Goal: Complete application form

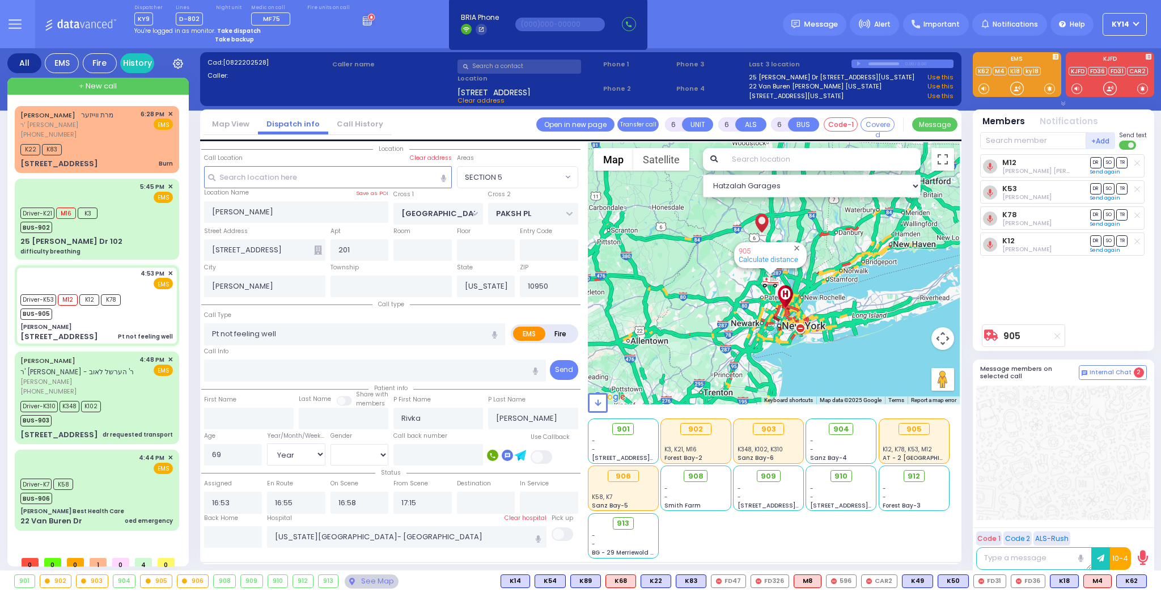
select select "SECTION 5"
select select "Year"
select select "[DEMOGRAPHIC_DATA]"
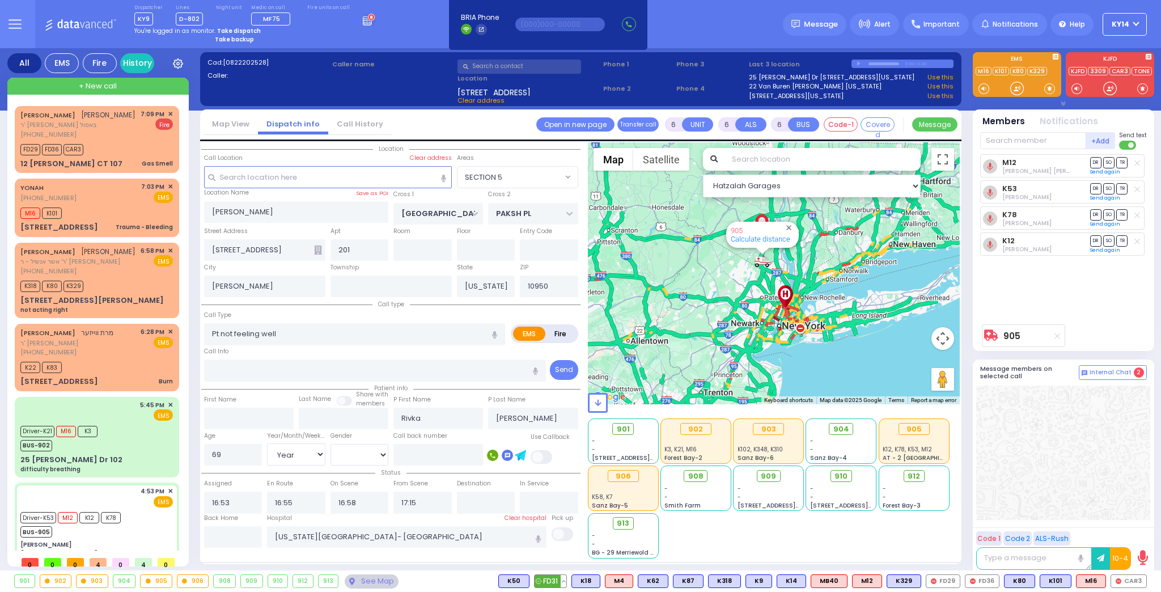
click at [566, 582] on button at bounding box center [564, 581] width 6 height 12
click at [561, 483] on icon at bounding box center [555, 483] width 12 height 12
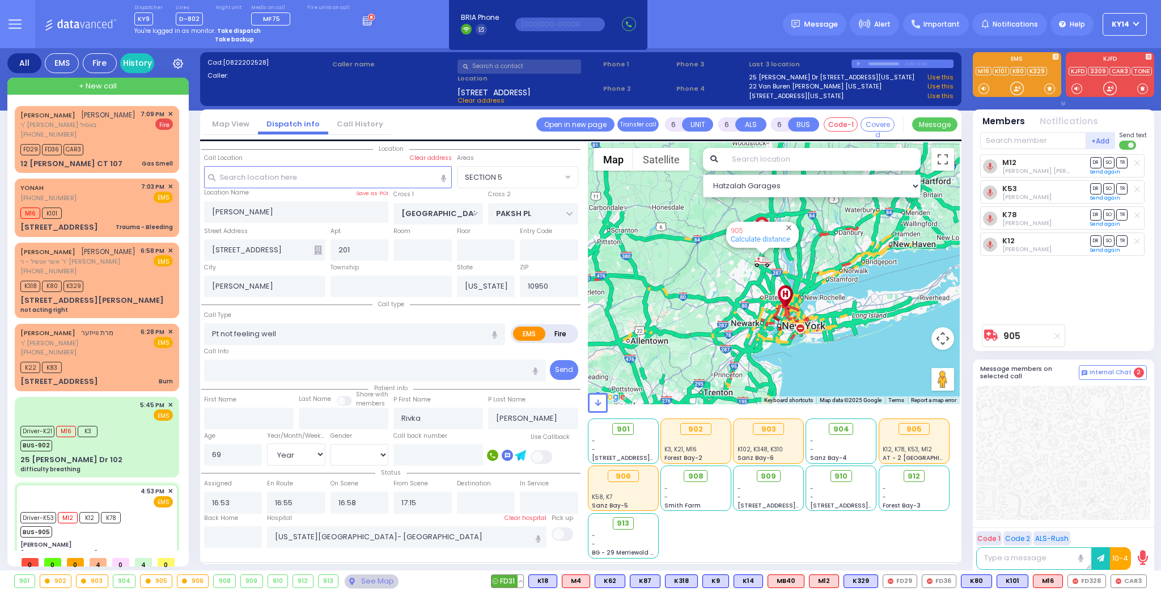
click at [523, 578] on button at bounding box center [521, 581] width 6 height 12
click at [518, 528] on icon at bounding box center [512, 531] width 12 height 12
click at [518, 516] on icon at bounding box center [512, 515] width 12 height 12
click at [518, 502] on icon at bounding box center [512, 499] width 12 height 12
click at [518, 501] on icon at bounding box center [512, 499] width 12 height 12
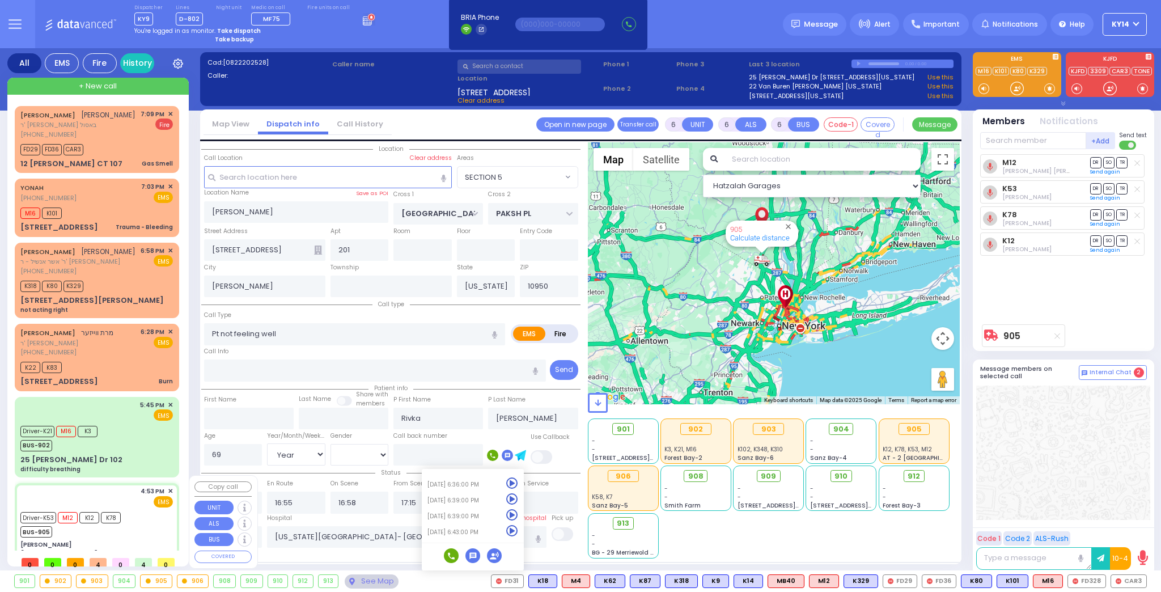
click at [141, 511] on div "Driver-K53 M12 K12 K78 BUS-905" at bounding box center [96, 523] width 153 height 28
select select
radio input "true"
select select "Year"
select select "[DEMOGRAPHIC_DATA]"
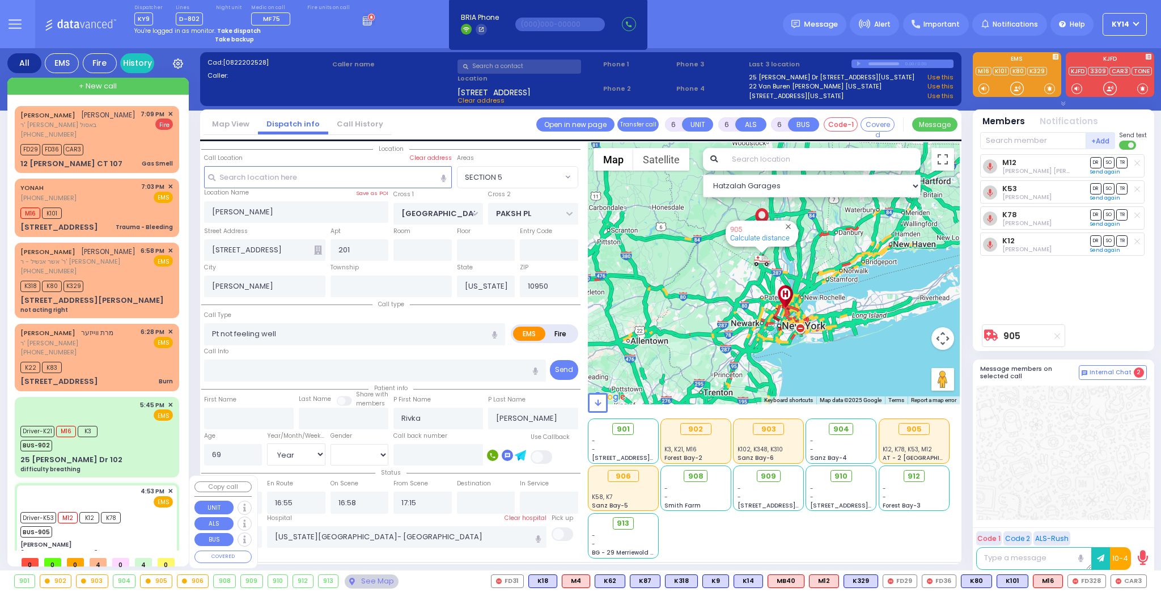
select select "Hatzalah Garages"
select select "SECTION 5"
click at [113, 157] on div "DUVID LOWY דוד לעווי ר' ראובן יוסף - ר' יודא באסול (845) 537-1378 7:09 PM ✕ Fir…" at bounding box center [97, 139] width 160 height 63
type input "2"
type input "1"
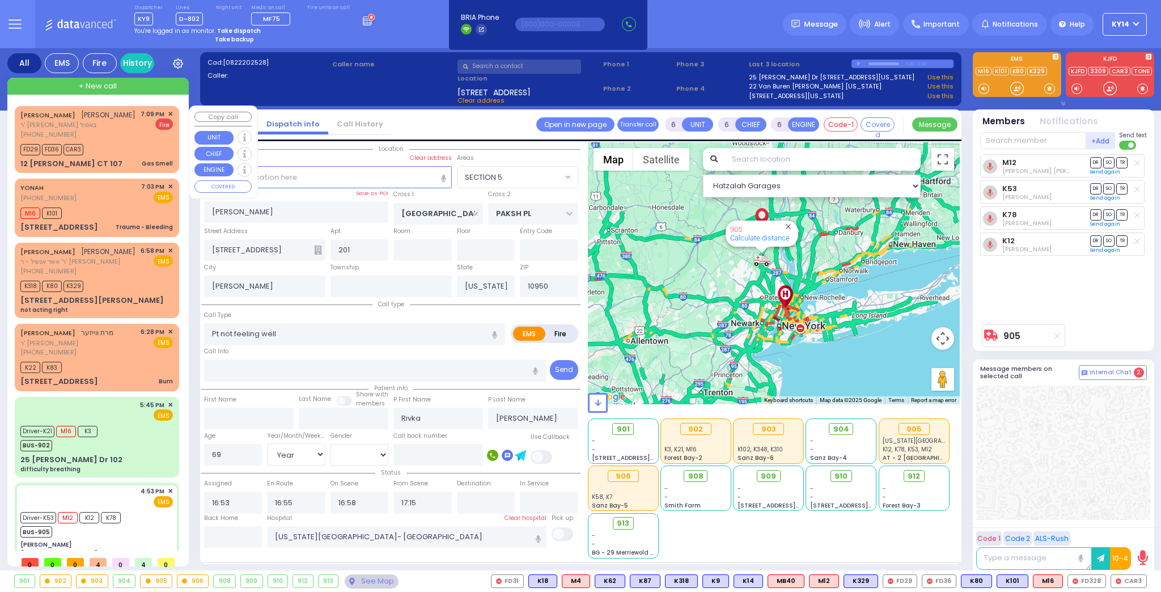
type input "1"
select select
type input "Gas Smell"
radio input "false"
radio input "true"
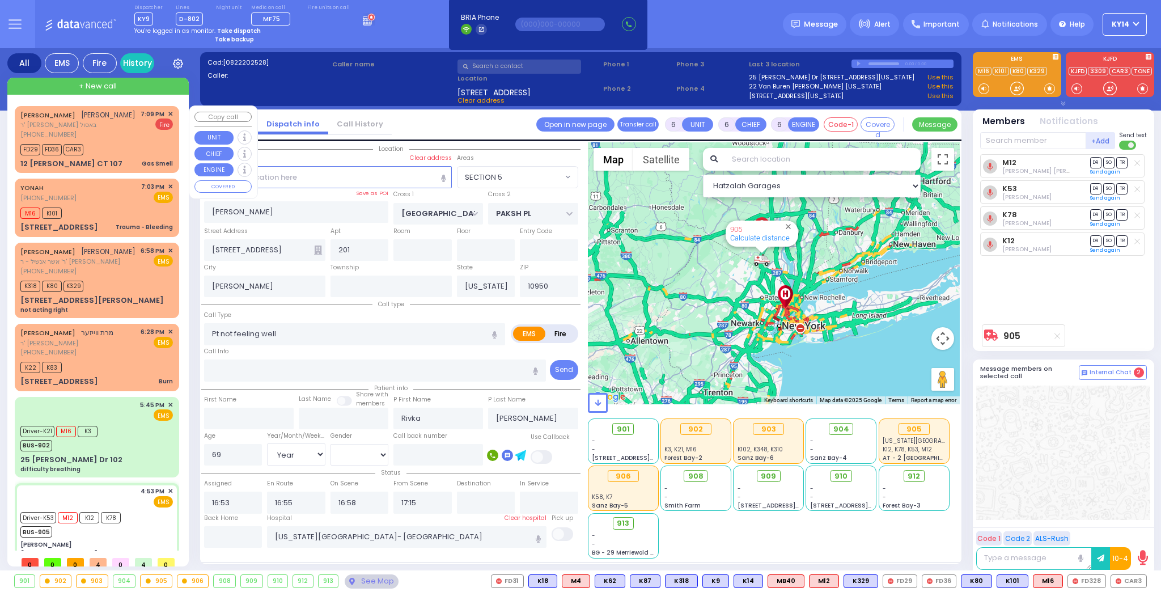
type input "[PERSON_NAME]"
select select
type input "19:09"
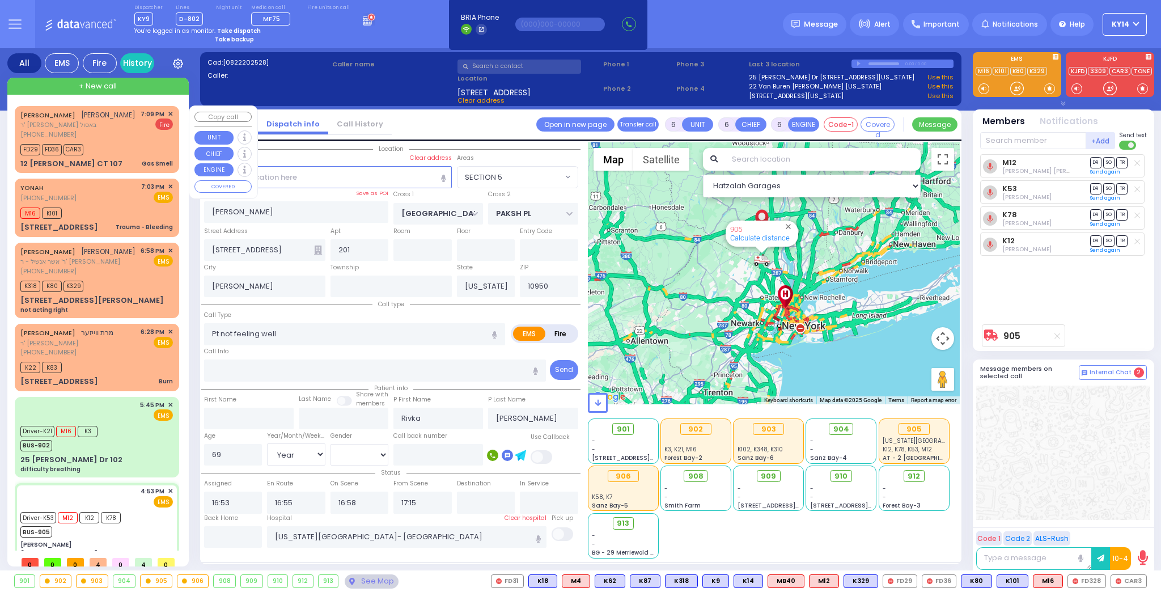
type input "19:10"
select select "Hatzalah Garages"
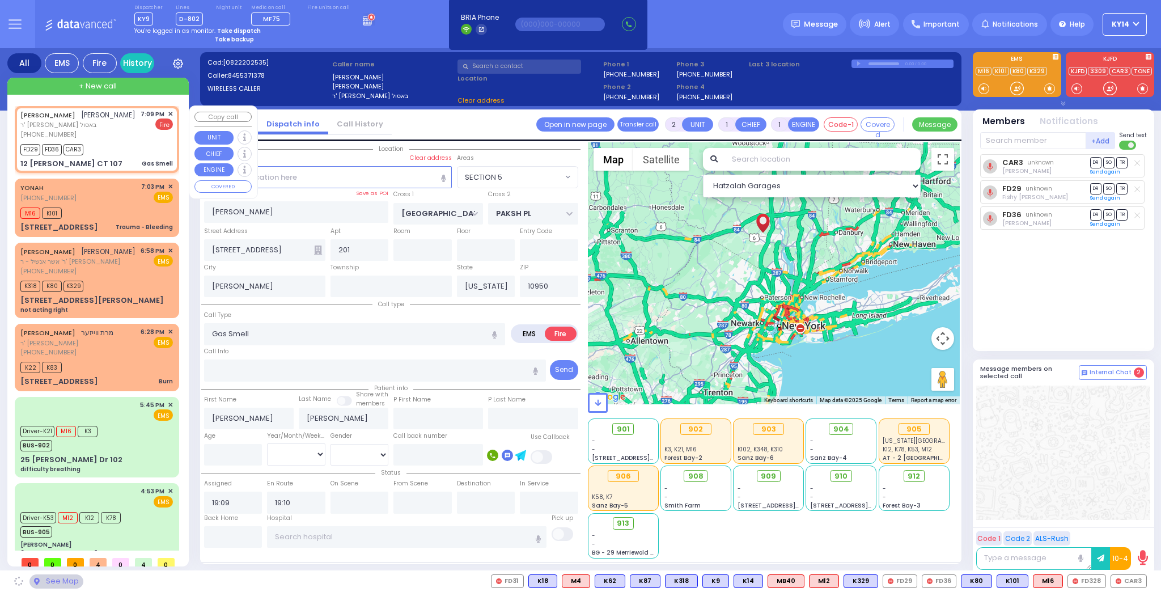
type input "ACRES RD"
type input "12 [PERSON_NAME] CT"
type input "107"
type input "Monroe"
select select "PALM TREE"
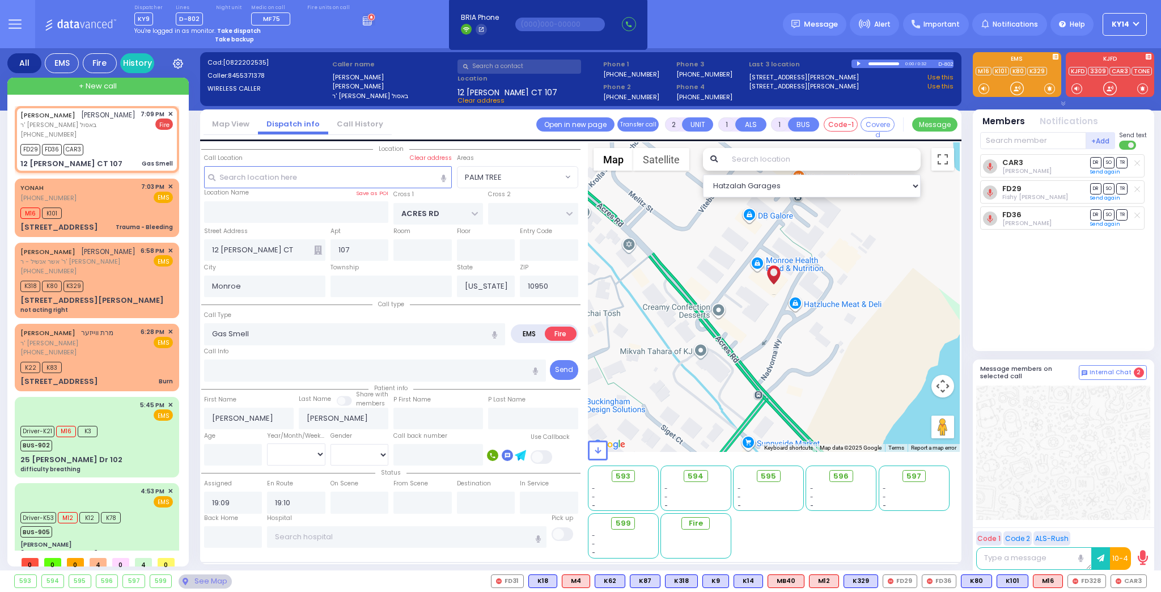
click at [363, 21] on icon at bounding box center [369, 19] width 12 height 12
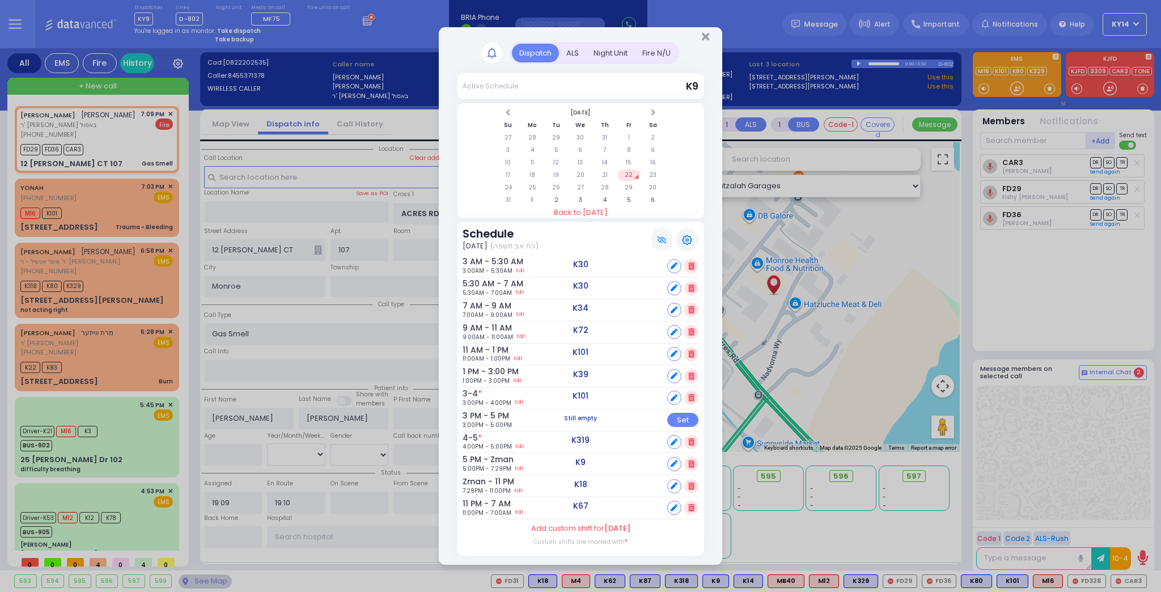
click at [667, 54] on div "Fire N/U" at bounding box center [656, 53] width 43 height 19
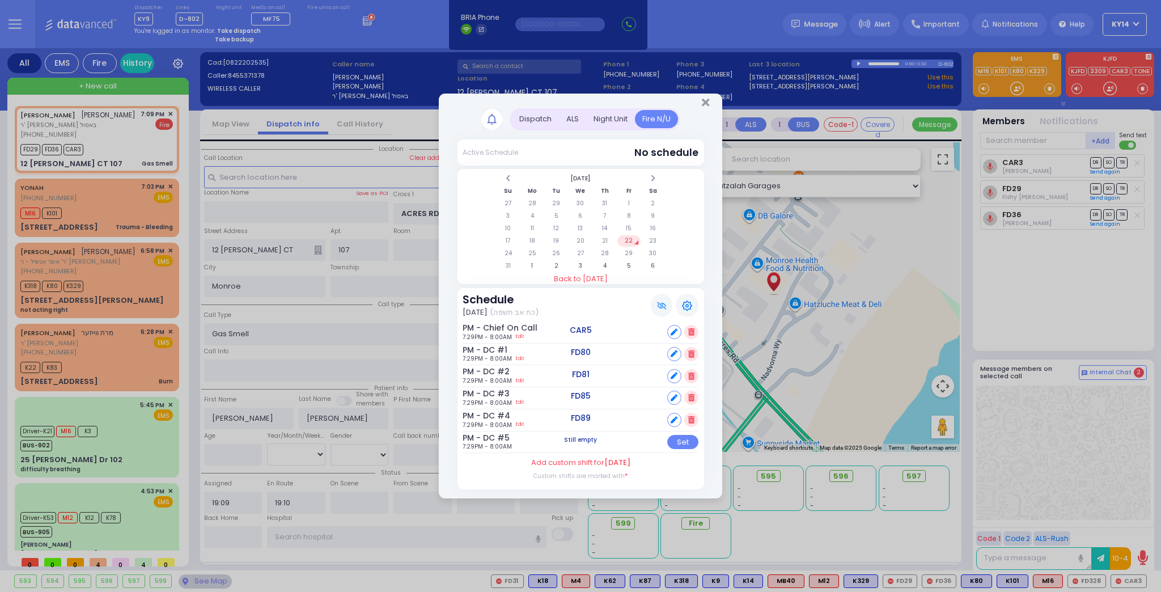
click at [604, 120] on div "Night Unit" at bounding box center [610, 119] width 49 height 19
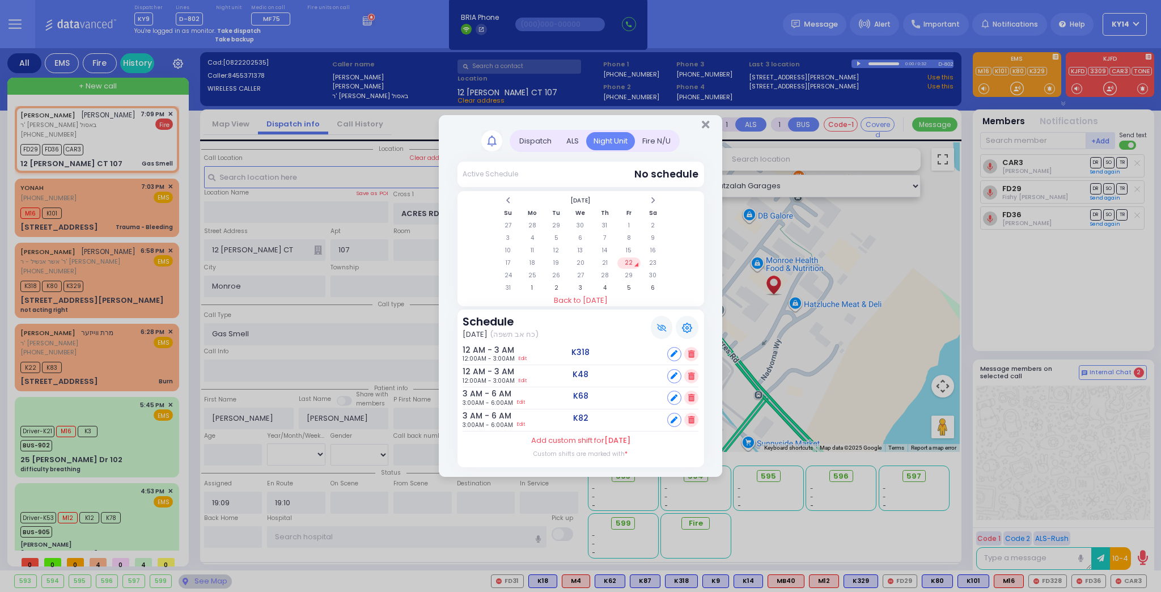
click at [573, 151] on div "ALS" at bounding box center [572, 141] width 27 height 19
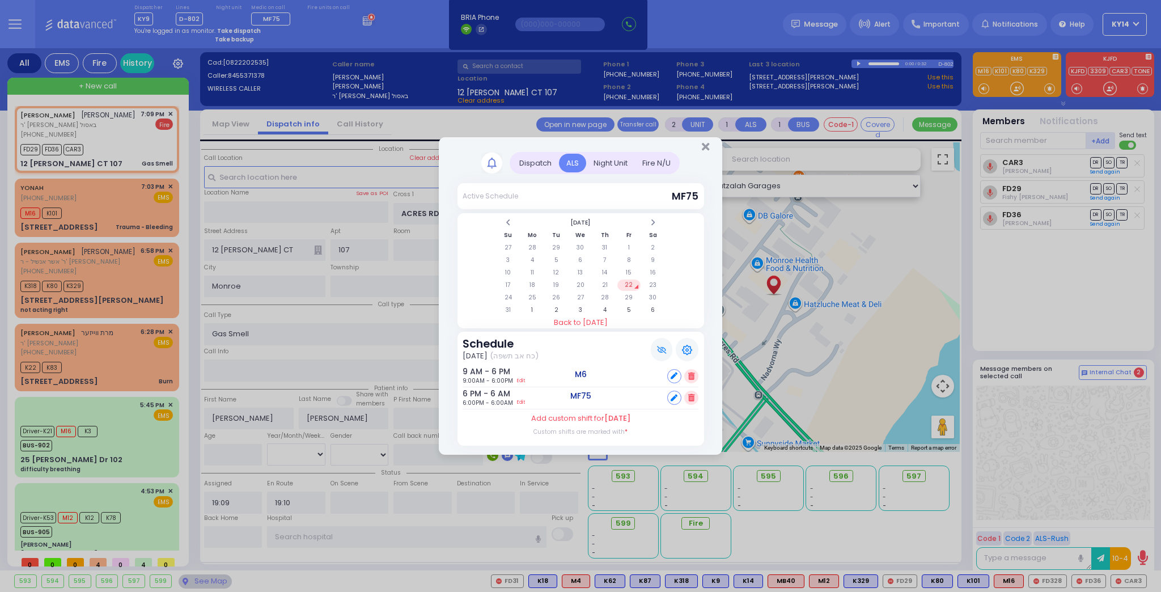
click at [546, 162] on div "Dispatch" at bounding box center [535, 163] width 47 height 19
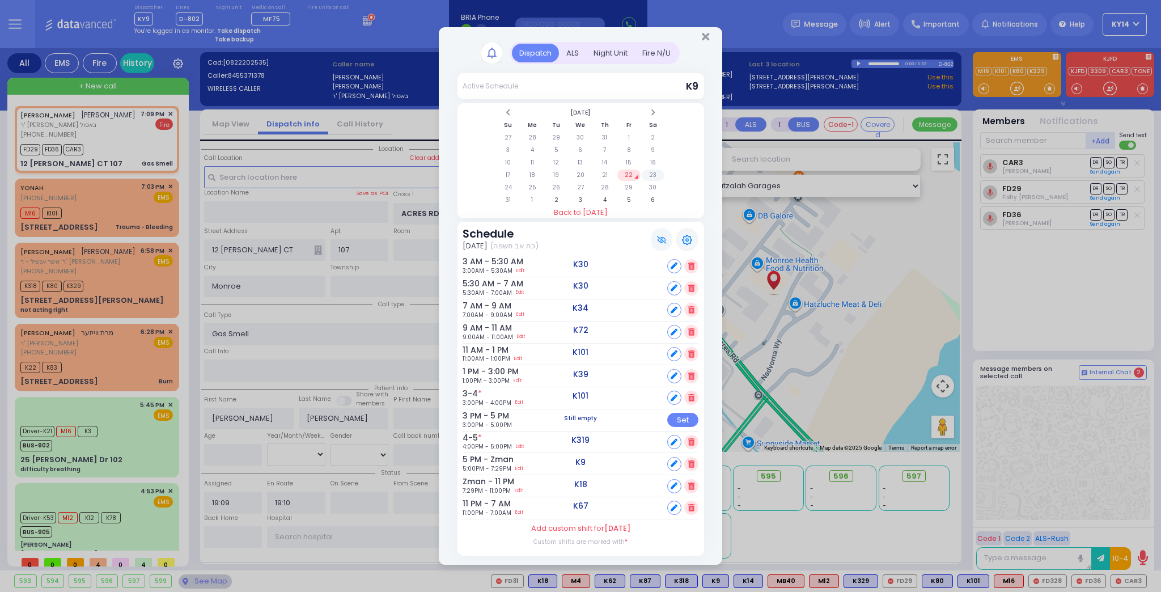
click at [653, 178] on td "23" at bounding box center [653, 175] width 23 height 11
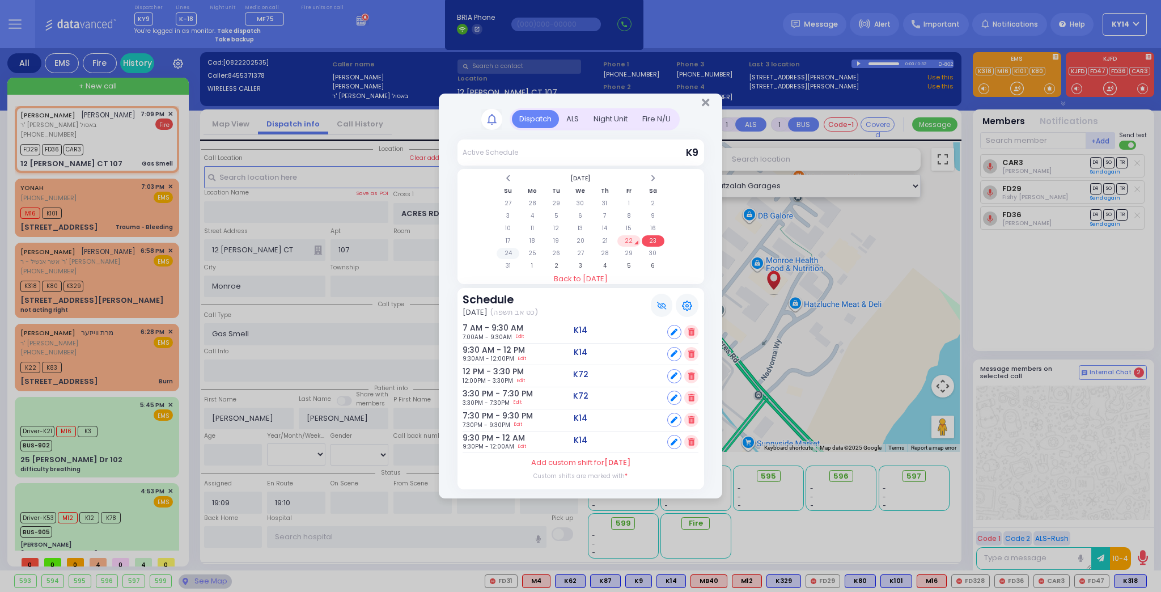
click at [515, 253] on td "24" at bounding box center [508, 253] width 23 height 11
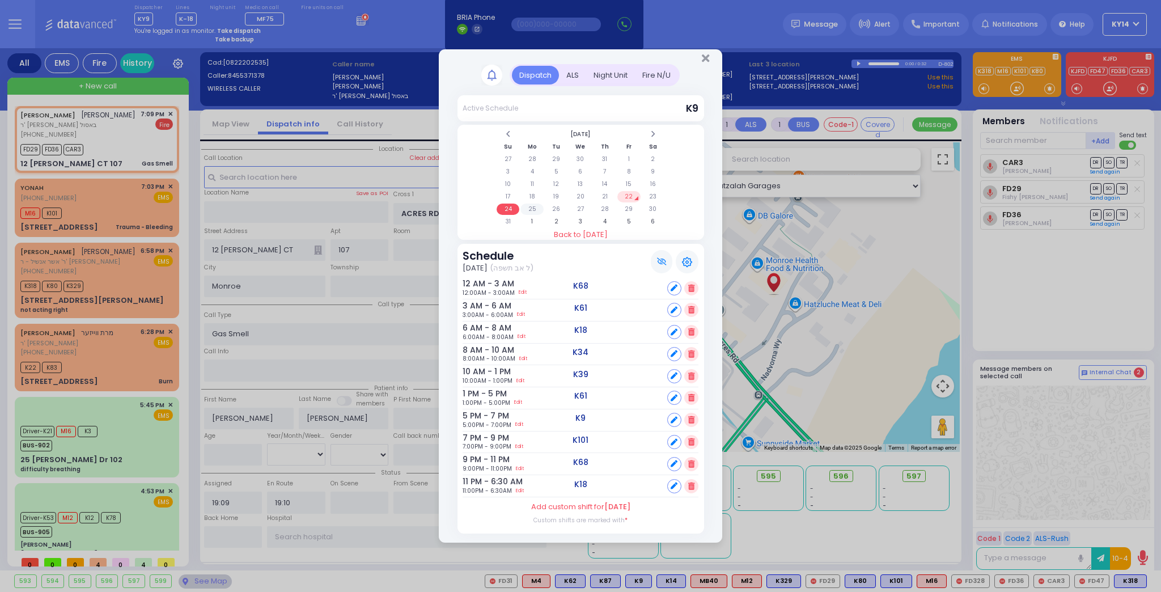
click at [528, 215] on td "25" at bounding box center [531, 209] width 23 height 11
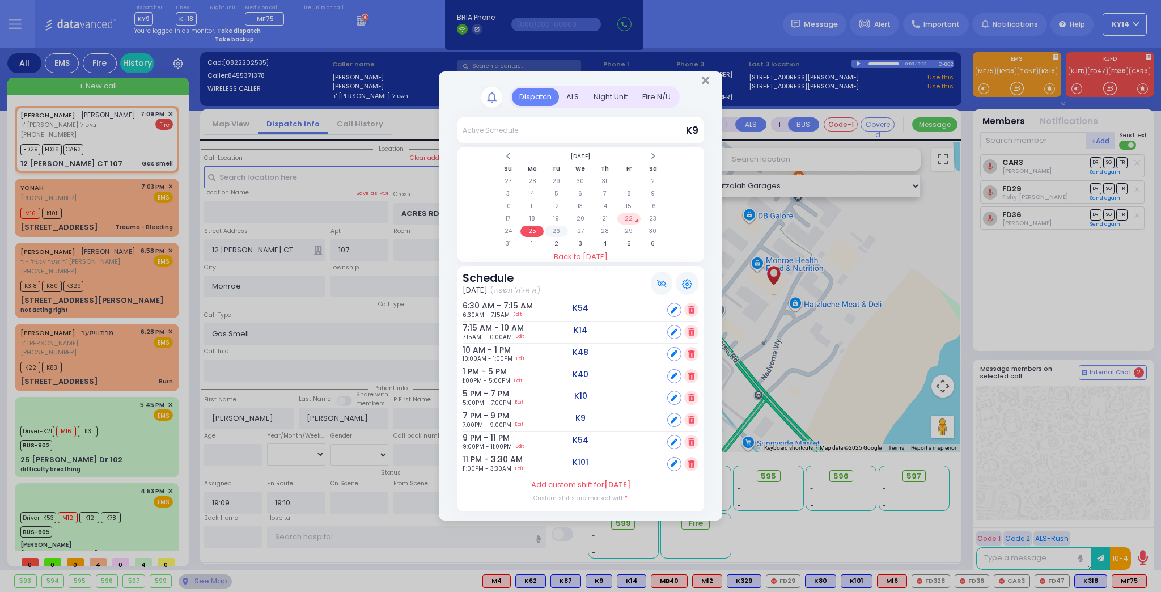
click at [560, 230] on td "26" at bounding box center [556, 231] width 23 height 11
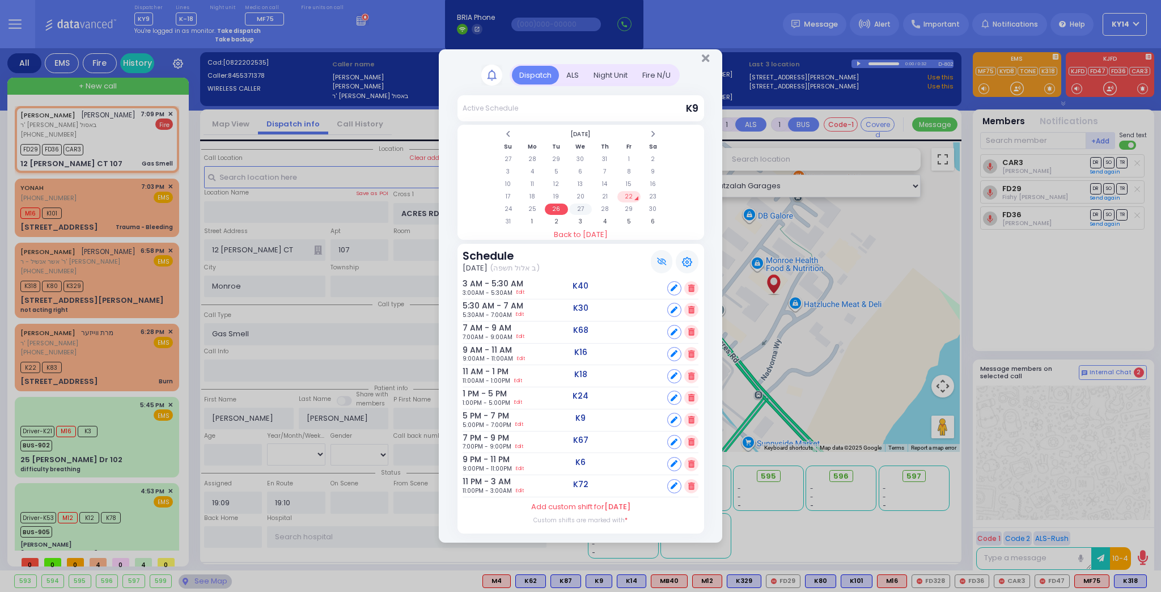
click at [575, 214] on td "27" at bounding box center [580, 209] width 23 height 11
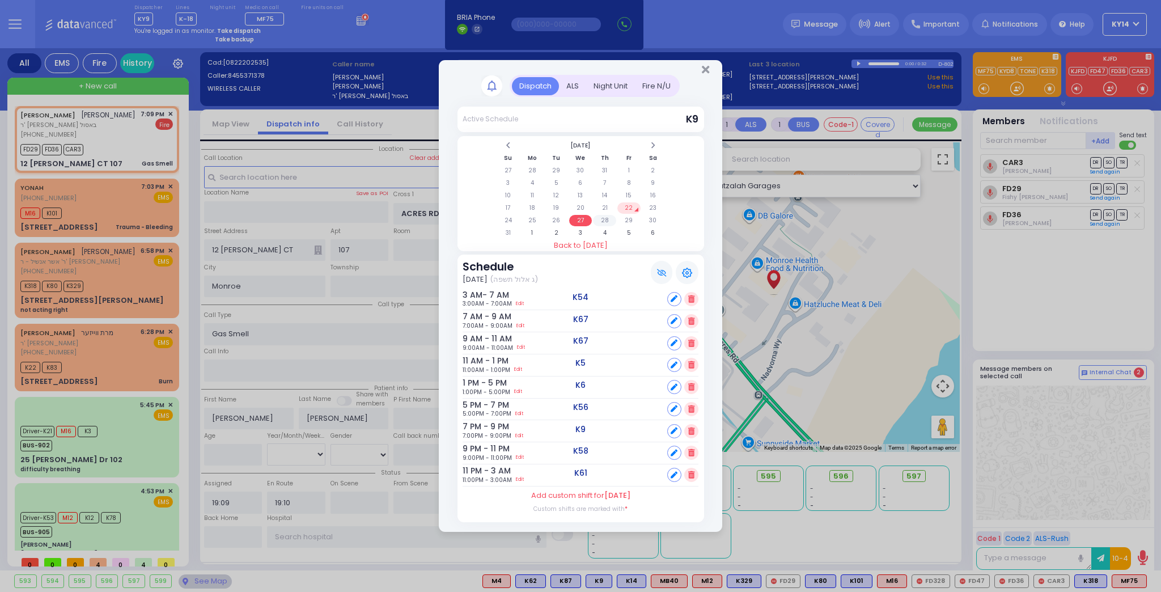
click at [605, 216] on td "28" at bounding box center [604, 220] width 23 height 11
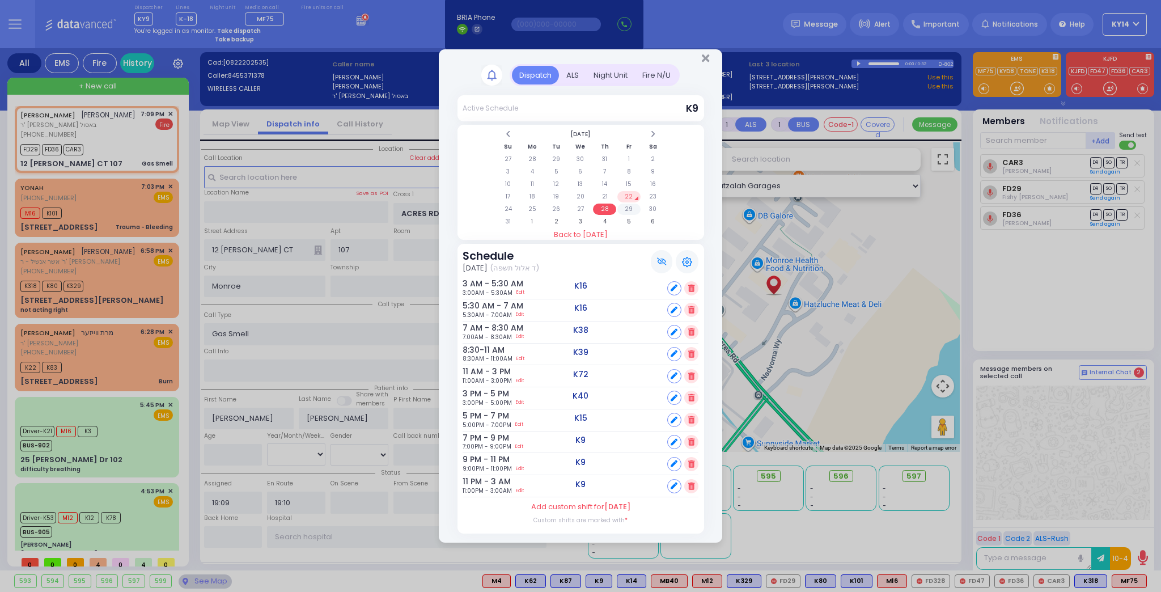
click at [632, 213] on td "29" at bounding box center [628, 209] width 23 height 11
click at [647, 206] on td "30" at bounding box center [653, 209] width 23 height 11
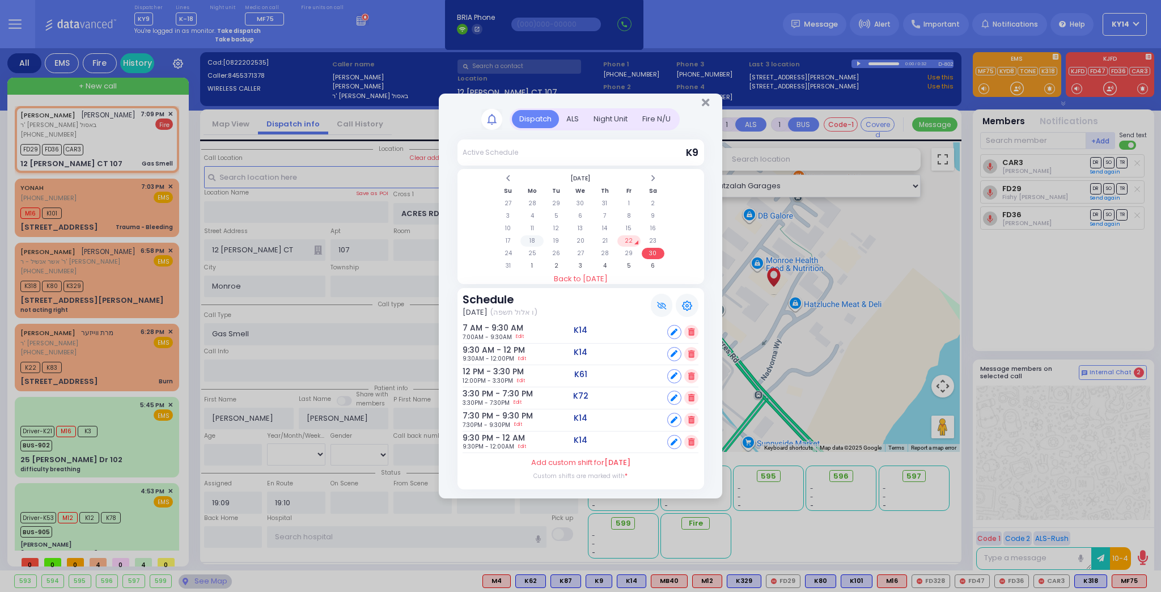
click at [532, 239] on td "18" at bounding box center [531, 240] width 23 height 11
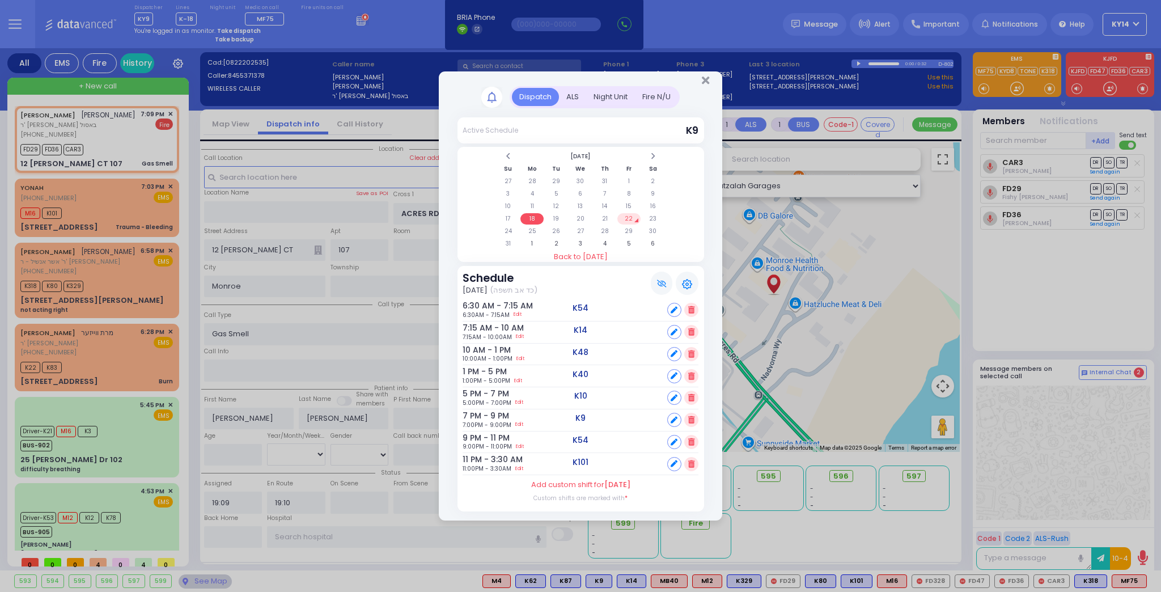
click at [533, 215] on td "18" at bounding box center [531, 218] width 23 height 11
click at [535, 221] on td "18" at bounding box center [531, 218] width 23 height 11
click at [535, 210] on td "11" at bounding box center [531, 206] width 23 height 11
click at [530, 196] on td "4" at bounding box center [531, 193] width 23 height 11
click at [536, 226] on table "August 2025 Su Mo Tu We Th Fr Sa 27 28 29 30 31 1 2 3 4 5 6 7 8 9 10 11 12 13 1…" at bounding box center [581, 200] width 171 height 101
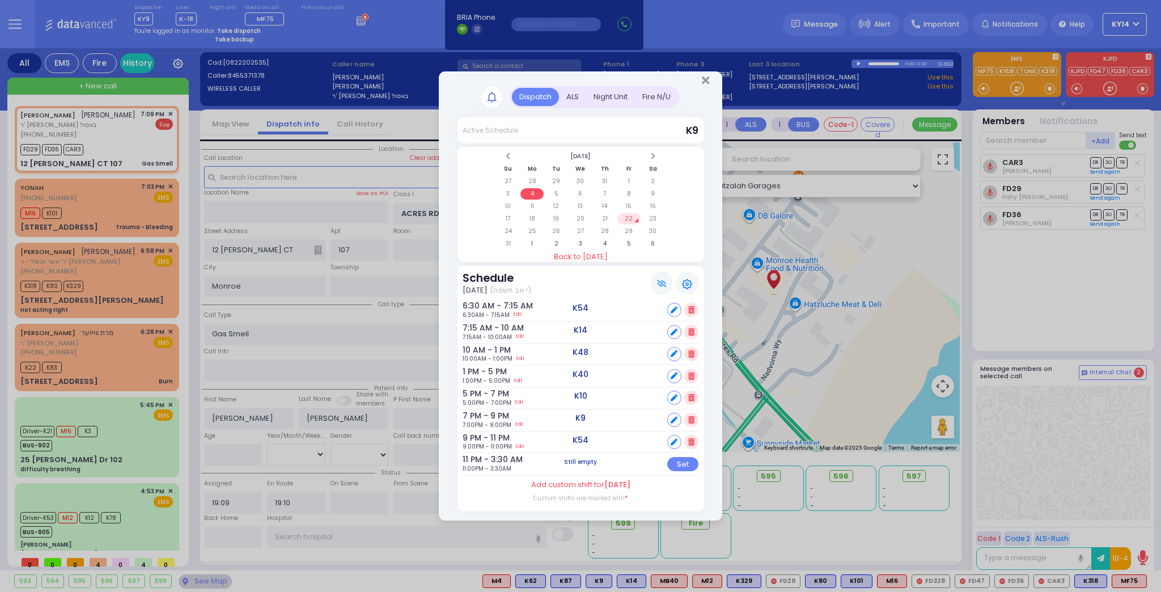
click at [537, 225] on td "18" at bounding box center [531, 218] width 23 height 11
click at [633, 220] on td "22" at bounding box center [628, 218] width 23 height 11
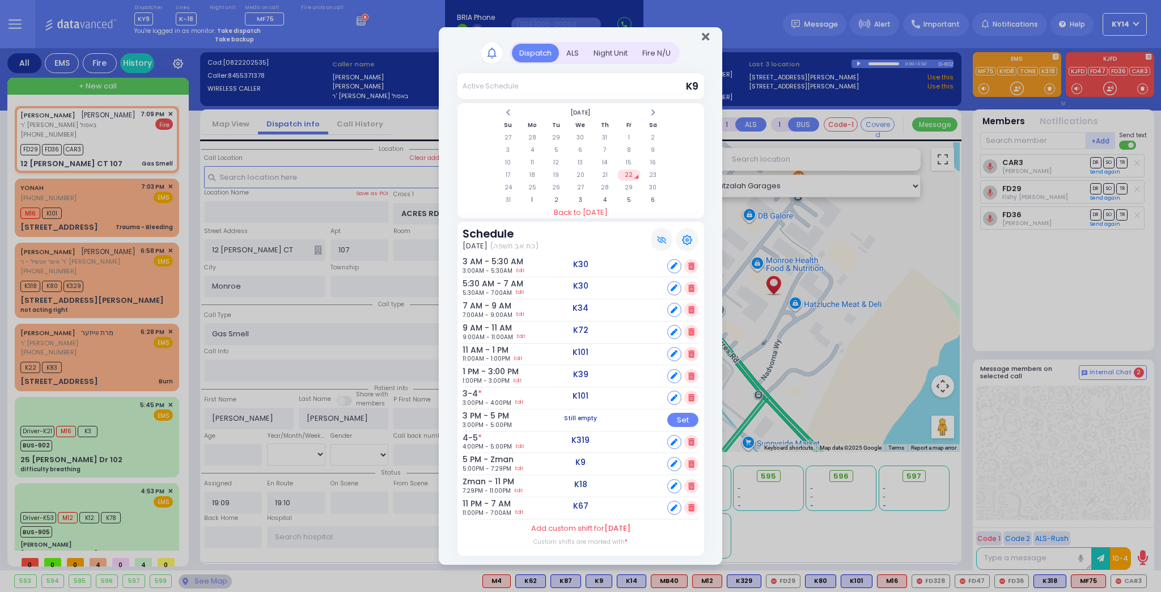
click at [708, 37] on icon "Close" at bounding box center [705, 36] width 7 height 11
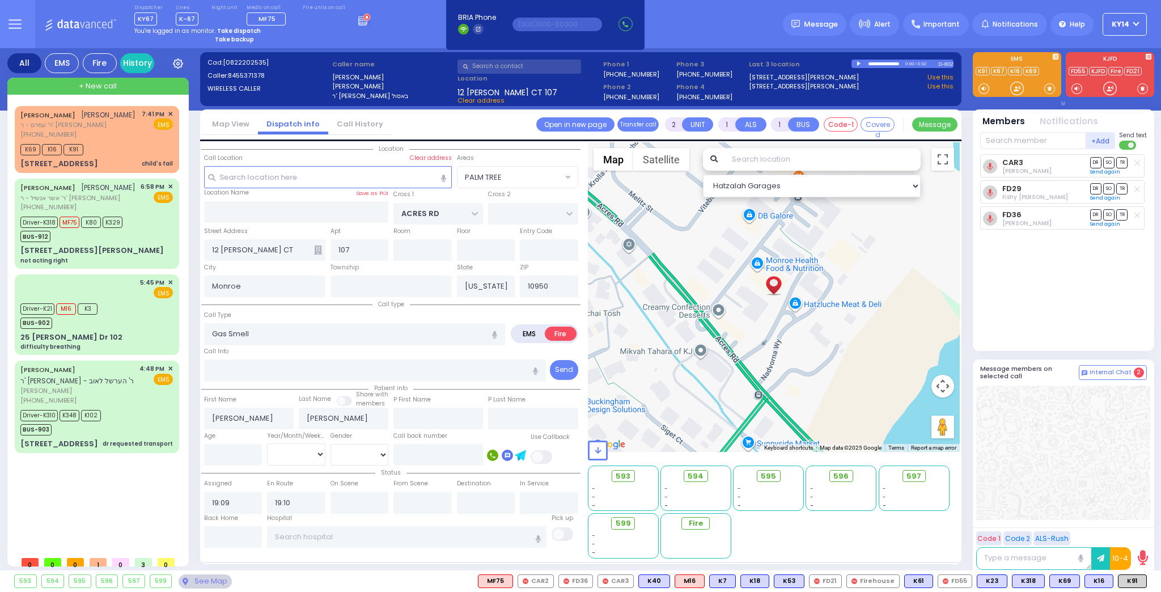
select select "PALM TREE"
select select
